Goal: Check status: Check status

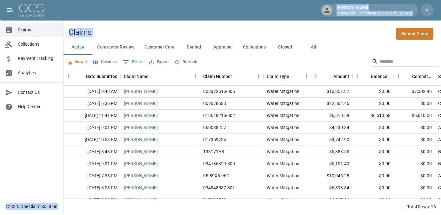
drag, startPoint x: 230, startPoint y: 63, endPoint x: 193, endPoint y: 2, distance: 71.1
click at [193, 2] on div "[PERSON_NAME] Cutting Edge Restoration- [GEOGRAPHIC_DATA] Claims Collections Pa…" at bounding box center [220, 107] width 441 height 215
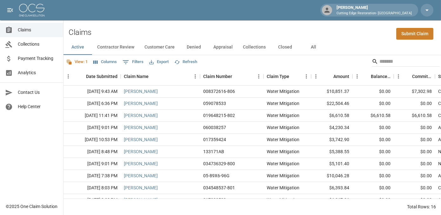
drag, startPoint x: 193, startPoint y: 2, endPoint x: 177, endPoint y: 7, distance: 16.8
click at [177, 7] on div "[PERSON_NAME] Cutting Edge Restoration- [GEOGRAPHIC_DATA]" at bounding box center [220, 10] width 441 height 20
click at [371, 112] on div "$6,610.58" at bounding box center [372, 116] width 41 height 12
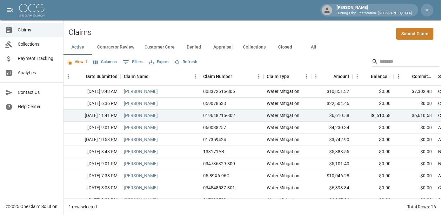
click at [36, 54] on link "Payment Tracking" at bounding box center [31, 58] width 63 height 14
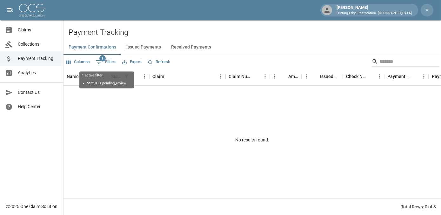
click at [108, 58] on button "1 Filters" at bounding box center [106, 62] width 24 height 10
select select "******"
select select "**********"
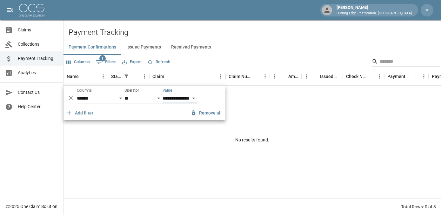
click at [69, 98] on icon "Delete" at bounding box center [71, 98] width 6 height 6
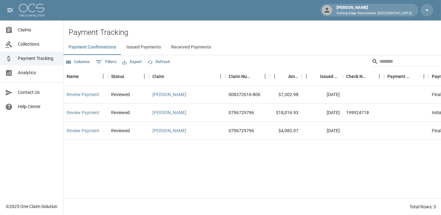
click at [34, 61] on span "Payment Tracking" at bounding box center [38, 58] width 40 height 7
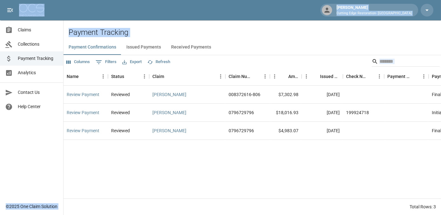
drag, startPoint x: 271, startPoint y: 154, endPoint x: 149, endPoint y: 16, distance: 184.1
click at [149, 16] on div "[PERSON_NAME] Cutting Edge Restoration- [GEOGRAPHIC_DATA] Claims Collections Pa…" at bounding box center [220, 107] width 441 height 215
click at [149, 16] on div "[PERSON_NAME] Cutting Edge Restoration- [GEOGRAPHIC_DATA]" at bounding box center [220, 10] width 441 height 20
click at [127, 14] on div "[PERSON_NAME] Cutting Edge Restoration- [GEOGRAPHIC_DATA]" at bounding box center [220, 10] width 441 height 20
drag, startPoint x: 341, startPoint y: 159, endPoint x: 87, endPoint y: 9, distance: 295.0
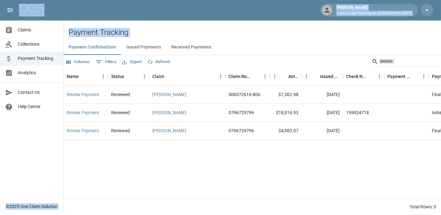
click at [87, 9] on div "[PERSON_NAME] Cutting Edge Restoration- [GEOGRAPHIC_DATA] Claims Collections Pa…" at bounding box center [220, 107] width 441 height 215
click at [87, 9] on div "[PERSON_NAME] Cutting Edge Restoration- [GEOGRAPHIC_DATA]" at bounding box center [220, 10] width 441 height 20
click at [75, 10] on div "[PERSON_NAME] Cutting Edge Restoration- [GEOGRAPHIC_DATA]" at bounding box center [220, 10] width 441 height 20
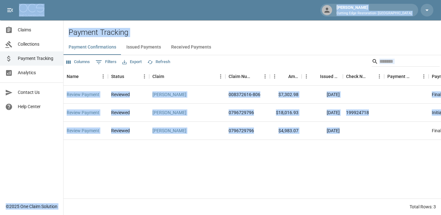
drag, startPoint x: 75, startPoint y: 10, endPoint x: 353, endPoint y: 137, distance: 305.5
click at [353, 137] on div "[PERSON_NAME] Cutting Edge Restoration- [GEOGRAPHIC_DATA] Claims Collections Pa…" at bounding box center [220, 107] width 441 height 215
drag, startPoint x: 353, startPoint y: 137, endPoint x: 357, endPoint y: 162, distance: 25.1
click at [357, 162] on div "Review Payment Reviewed [PERSON_NAME] 008372616-806 $7,302.98 [DATE] Final Cutt…" at bounding box center [334, 142] width 543 height 113
click at [235, 32] on h2 "Payment Tracking" at bounding box center [255, 32] width 372 height 9
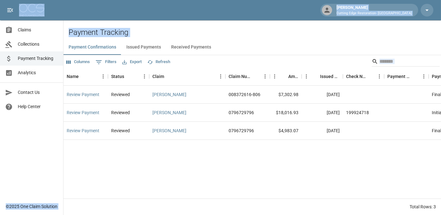
drag, startPoint x: 367, startPoint y: 175, endPoint x: 115, endPoint y: 12, distance: 300.8
click at [115, 12] on div "[PERSON_NAME] Cutting Edge Restoration- [GEOGRAPHIC_DATA] Claims Collections Pa…" at bounding box center [220, 107] width 441 height 215
click at [115, 12] on div "[PERSON_NAME] Cutting Edge Restoration- [GEOGRAPHIC_DATA]" at bounding box center [220, 10] width 441 height 20
click at [97, 10] on div "[PERSON_NAME] Cutting Edge Restoration- [GEOGRAPHIC_DATA]" at bounding box center [220, 10] width 441 height 20
drag, startPoint x: 174, startPoint y: 149, endPoint x: 70, endPoint y: 10, distance: 174.1
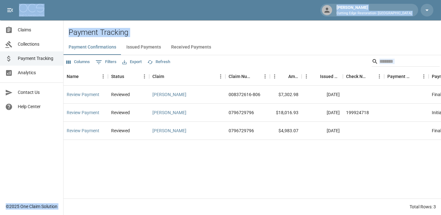
click at [70, 10] on div "[PERSON_NAME] Cutting Edge Restoration- [GEOGRAPHIC_DATA] Claims Collections Pa…" at bounding box center [220, 107] width 441 height 215
click at [70, 10] on div "[PERSON_NAME] Cutting Edge Restoration- [GEOGRAPHIC_DATA]" at bounding box center [220, 10] width 441 height 20
